Goal: Find specific page/section: Locate a particular part of the current website

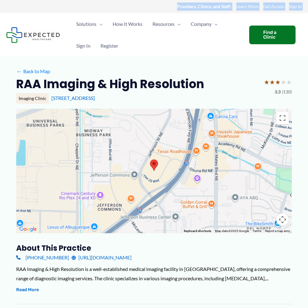
drag, startPoint x: 53, startPoint y: 6, endPoint x: 59, endPoint y: 15, distance: 11.3
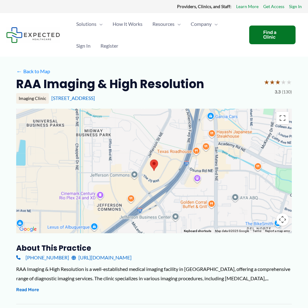
click at [266, 85] on span "★" at bounding box center [267, 82] width 6 height 12
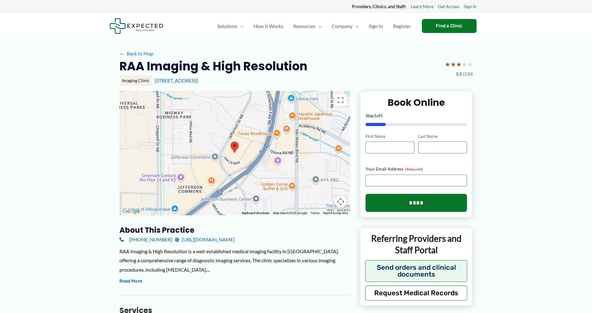
click at [262, 138] on div at bounding box center [235, 153] width 231 height 125
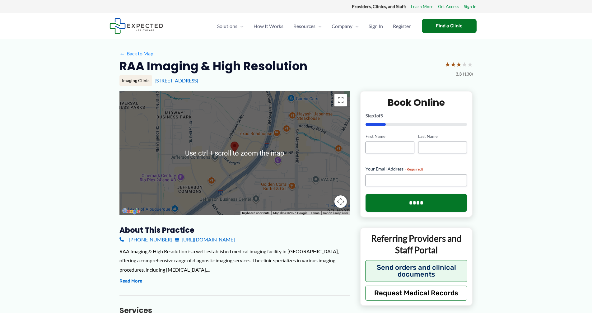
click at [308, 74] on div "RAA Imaging & High Resolution ★ ★ ★ ★ ★ 3.3 (130)" at bounding box center [297, 69] width 354 height 20
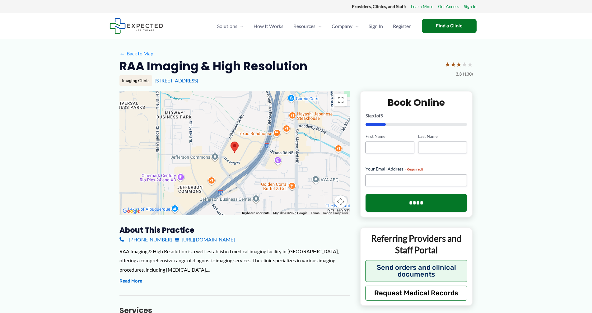
click at [231, 142] on area at bounding box center [231, 142] width 0 height 0
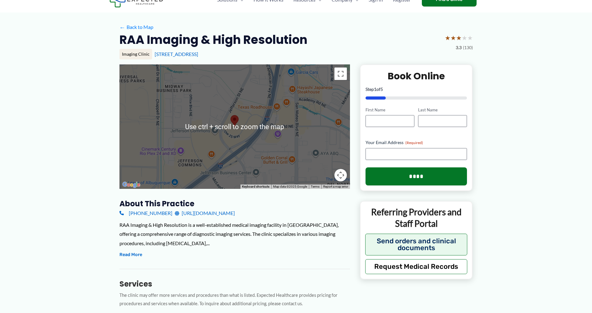
scroll to position [31, 0]
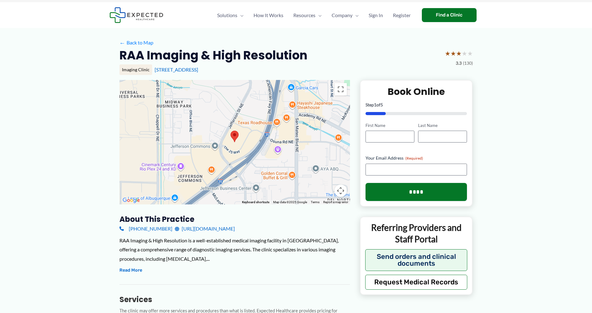
scroll to position [0, 0]
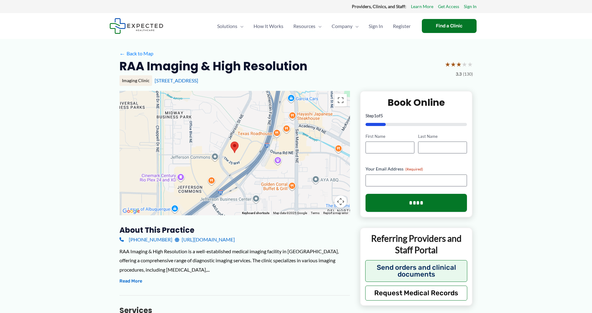
click at [244, 143] on div at bounding box center [235, 153] width 231 height 125
click at [237, 150] on img at bounding box center [235, 148] width 8 height 12
